Goal: Task Accomplishment & Management: Manage account settings

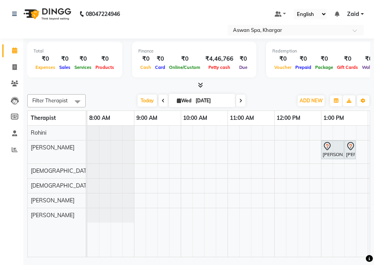
click at [331, 153] on div "[PERSON_NAME], TK01, 01:00 PM-01:30 PM, Women Haircut One length" at bounding box center [332, 150] width 21 height 16
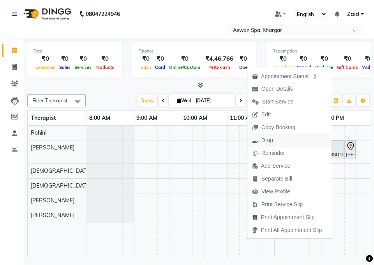
click at [270, 141] on span "Drop" at bounding box center [262, 140] width 30 height 13
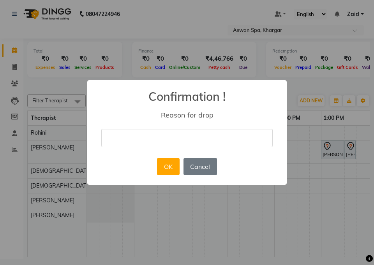
click at [205, 142] on input "text" at bounding box center [186, 138] width 171 height 18
click at [209, 137] on input "text" at bounding box center [186, 138] width 171 height 18
type input "member"
click at [169, 171] on button "OK" at bounding box center [168, 166] width 22 height 17
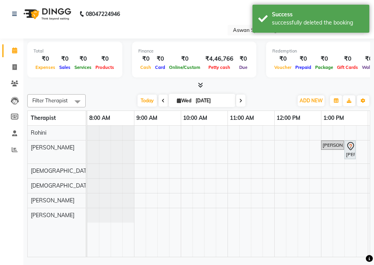
click at [351, 146] on icon at bounding box center [350, 146] width 9 height 9
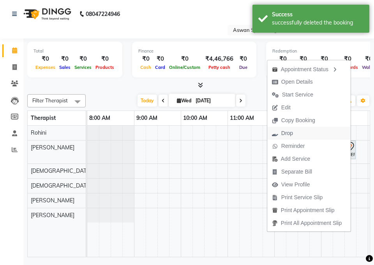
click at [285, 134] on span "Drop" at bounding box center [287, 133] width 12 height 8
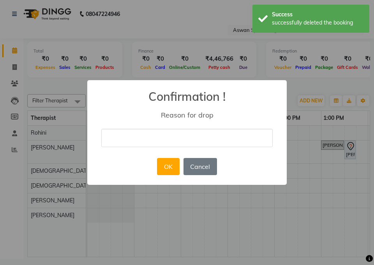
click at [186, 139] on input "text" at bounding box center [186, 138] width 171 height 18
type input "member"
click at [174, 167] on button "OK" at bounding box center [168, 166] width 22 height 17
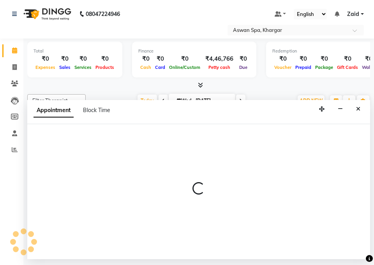
select select "79401"
select select "tentative"
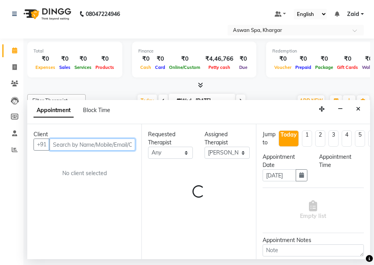
select select "780"
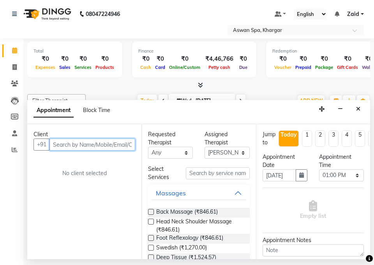
click at [113, 148] on input "text" at bounding box center [92, 145] width 86 height 12
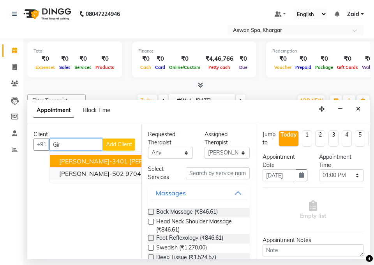
click at [114, 171] on span "[PERSON_NAME]-502" at bounding box center [91, 174] width 65 height 8
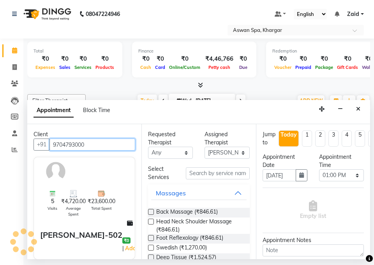
type input "9704793000"
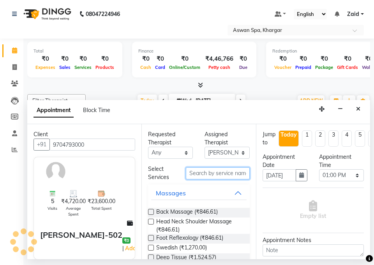
click at [210, 176] on input "text" at bounding box center [218, 173] width 64 height 12
click at [218, 173] on input "text" at bounding box center [218, 173] width 64 height 12
click at [216, 174] on input "text" at bounding box center [218, 173] width 64 height 12
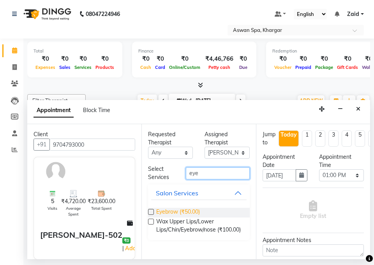
type input "eye"
click at [191, 211] on span "Eyebrow (₹50.00)" at bounding box center [178, 213] width 44 height 10
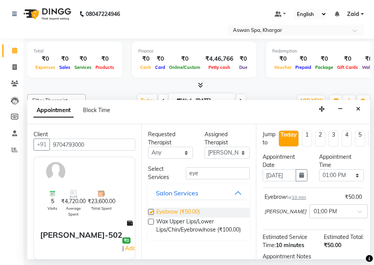
checkbox input "false"
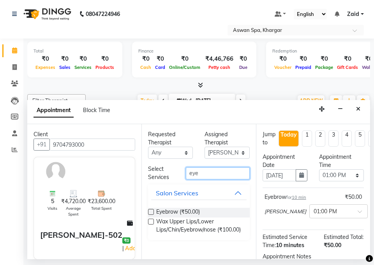
click at [219, 174] on input "eye" at bounding box center [218, 173] width 64 height 12
type input "e"
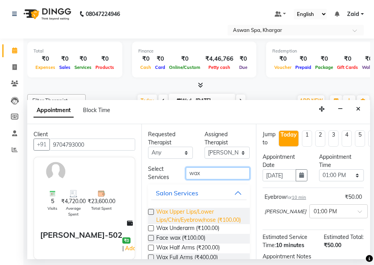
type input "wax"
click at [194, 223] on span "Wax Upper Lips/Lower Lips/Chin/Eyebrow/nose (₹100.00)" at bounding box center [199, 216] width 87 height 16
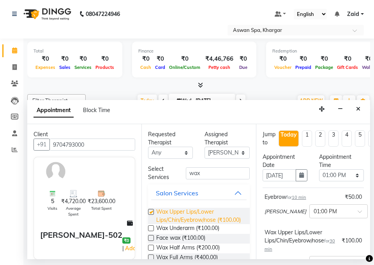
checkbox input "false"
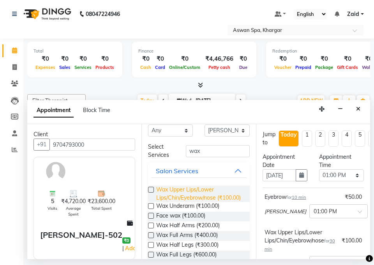
scroll to position [20, 0]
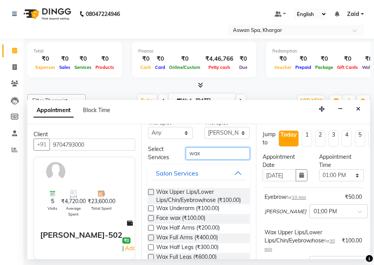
click at [223, 155] on input "wax" at bounding box center [218, 154] width 64 height 12
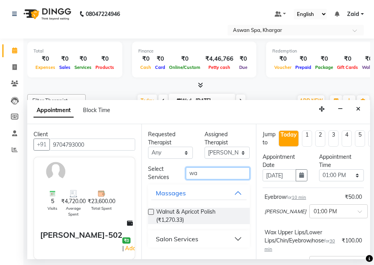
type input "w"
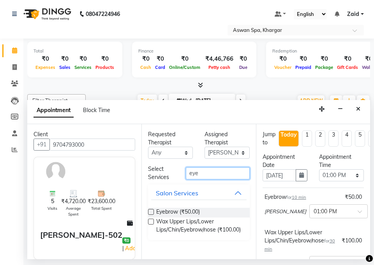
click at [232, 174] on input "eye" at bounding box center [218, 173] width 64 height 12
type input "e"
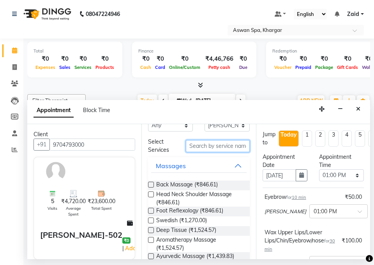
scroll to position [31, 0]
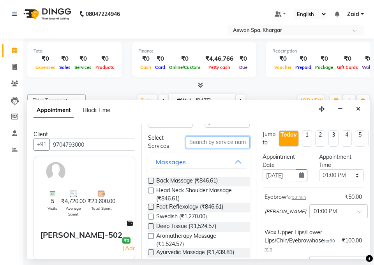
click at [204, 144] on input "text" at bounding box center [218, 142] width 64 height 12
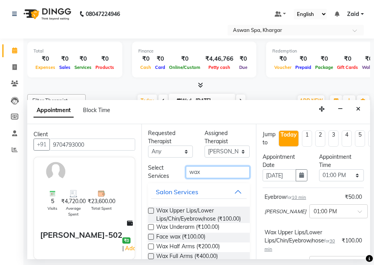
scroll to position [0, 0]
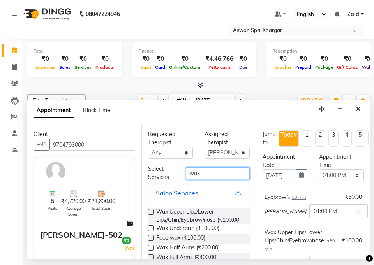
click at [224, 174] on input "wax" at bounding box center [218, 173] width 64 height 12
type input "w"
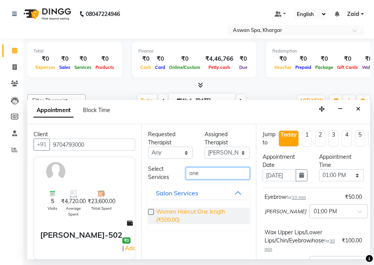
type input "one"
click at [212, 215] on span "Women Haircut One length (₹500.00)" at bounding box center [199, 216] width 87 height 16
checkbox input "false"
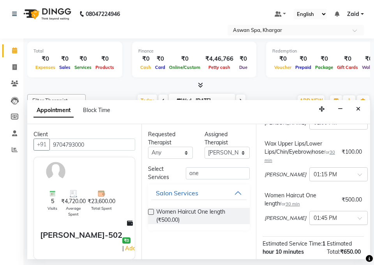
click at [313, 213] on input "text" at bounding box center [330, 217] width 34 height 8
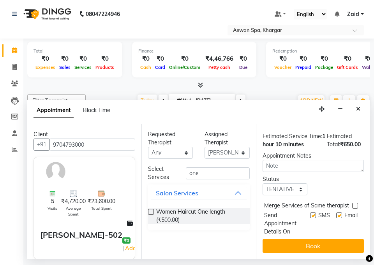
scroll to position [210, 0]
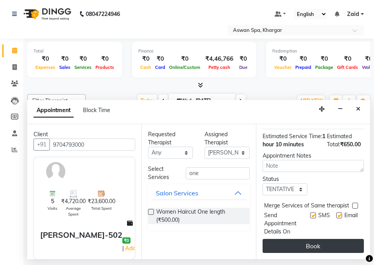
click at [306, 242] on button "Book" at bounding box center [312, 246] width 101 height 14
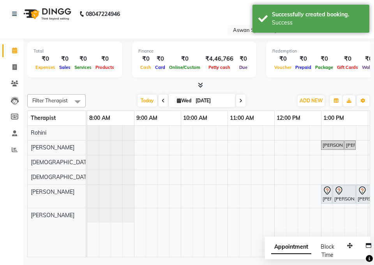
click at [327, 190] on icon at bounding box center [326, 190] width 9 height 9
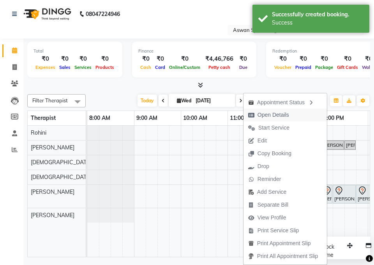
click at [272, 115] on span "Open Details" at bounding box center [273, 115] width 32 height 8
select select "7"
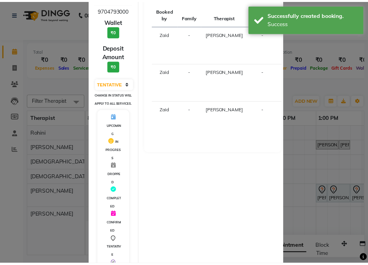
scroll to position [135, 0]
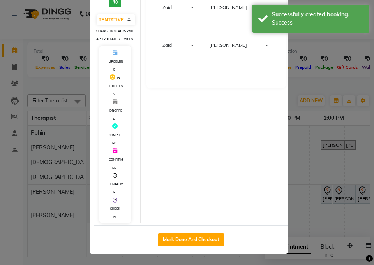
click at [266, 174] on div "SERVICES APPOINTMENT NOTES CLIENT NOTES CONSUMPTION Booked by Family Therapist …" at bounding box center [216, 63] width 151 height 321
click at [209, 241] on button "Mark Done And Checkout" at bounding box center [191, 240] width 67 height 12
select select "service"
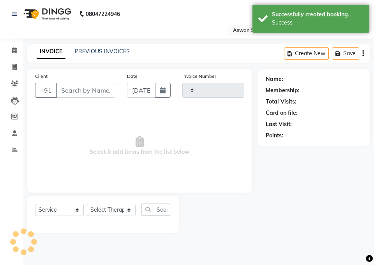
type input "0577"
select select "7449"
type input "9704793000"
select select "79401"
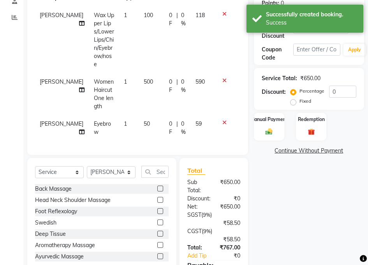
scroll to position [134, 0]
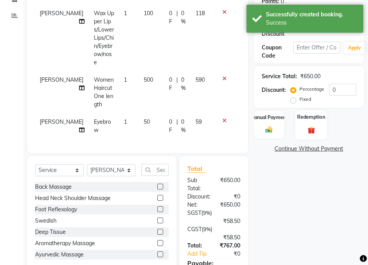
click at [315, 130] on img at bounding box center [311, 130] width 12 height 9
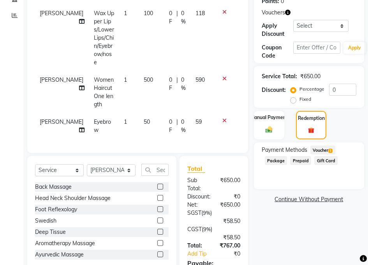
click at [321, 151] on span "Voucher 1" at bounding box center [322, 150] width 25 height 9
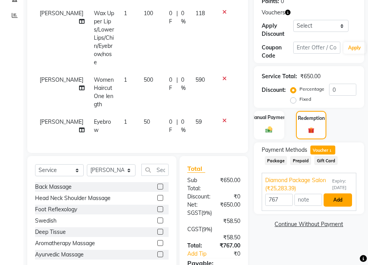
click at [339, 202] on button "Add" at bounding box center [338, 199] width 28 height 13
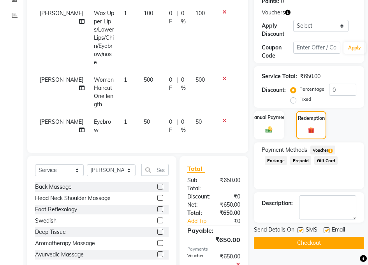
click at [300, 245] on button "Checkout" at bounding box center [309, 243] width 110 height 12
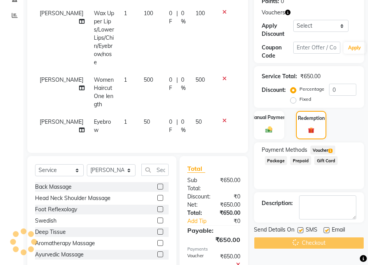
click at [287, 250] on div "Name: [PERSON_NAME]-502 Membership: No Active Membership Total Visits: 5 Card o…" at bounding box center [312, 120] width 116 height 370
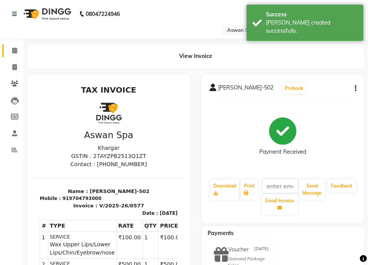
click at [13, 54] on span at bounding box center [15, 50] width 14 height 9
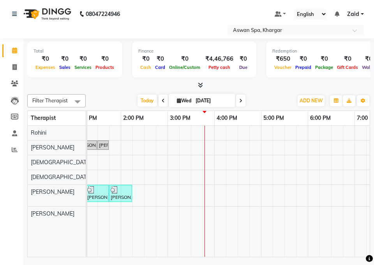
scroll to position [0, 325]
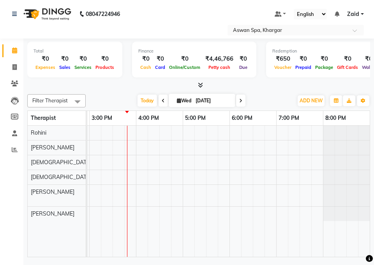
click at [369, 256] on icon at bounding box center [369, 258] width 7 height 7
